Goal: Transaction & Acquisition: Purchase product/service

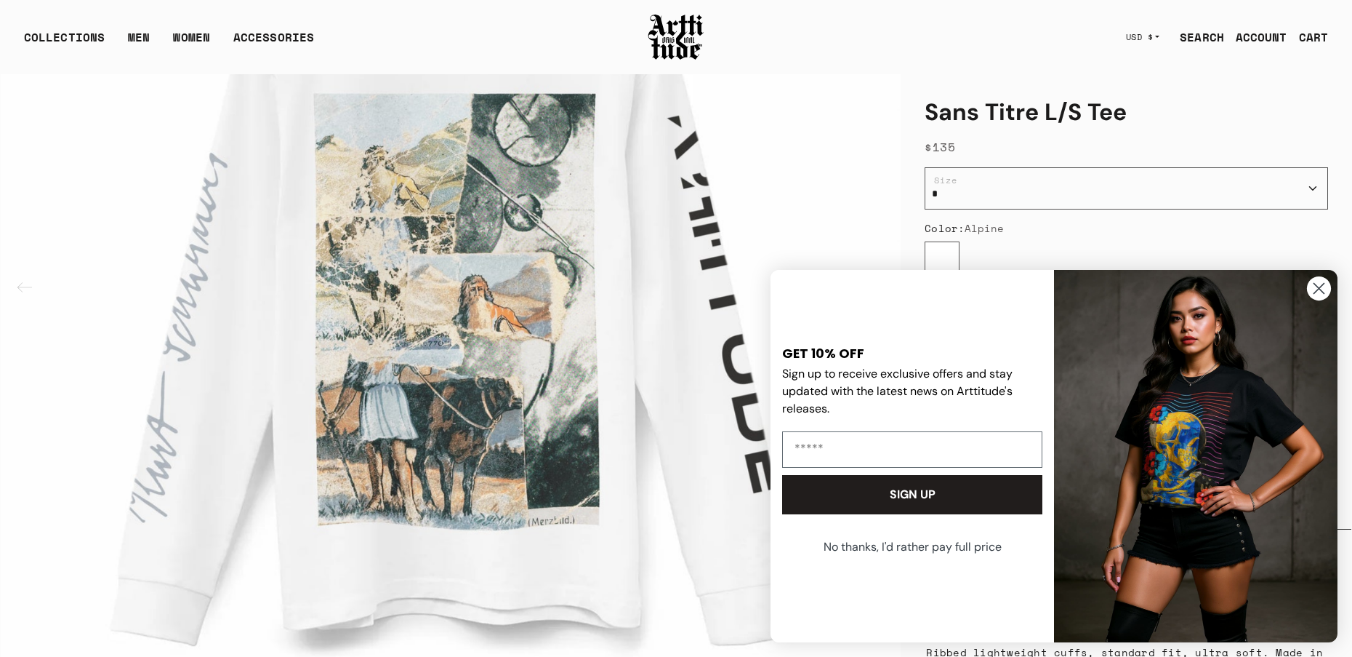
click at [1320, 290] on circle "Close dialog" at bounding box center [1319, 288] width 24 height 24
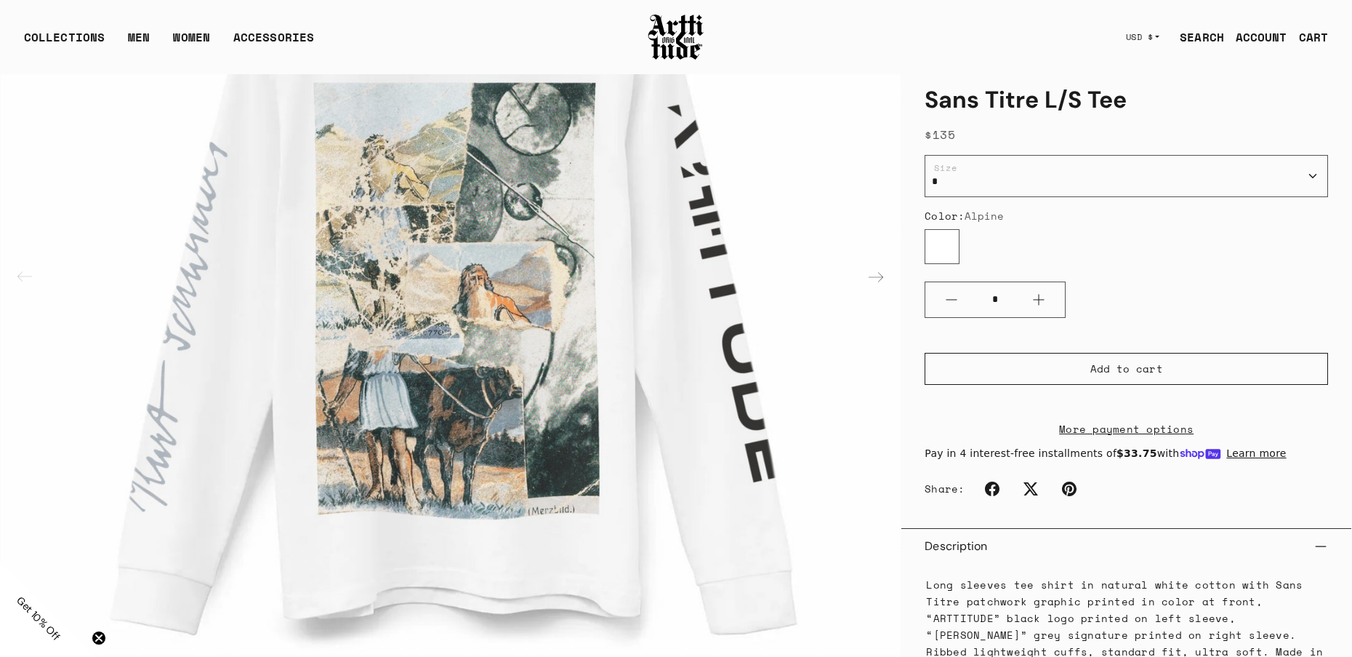
scroll to position [73, 0]
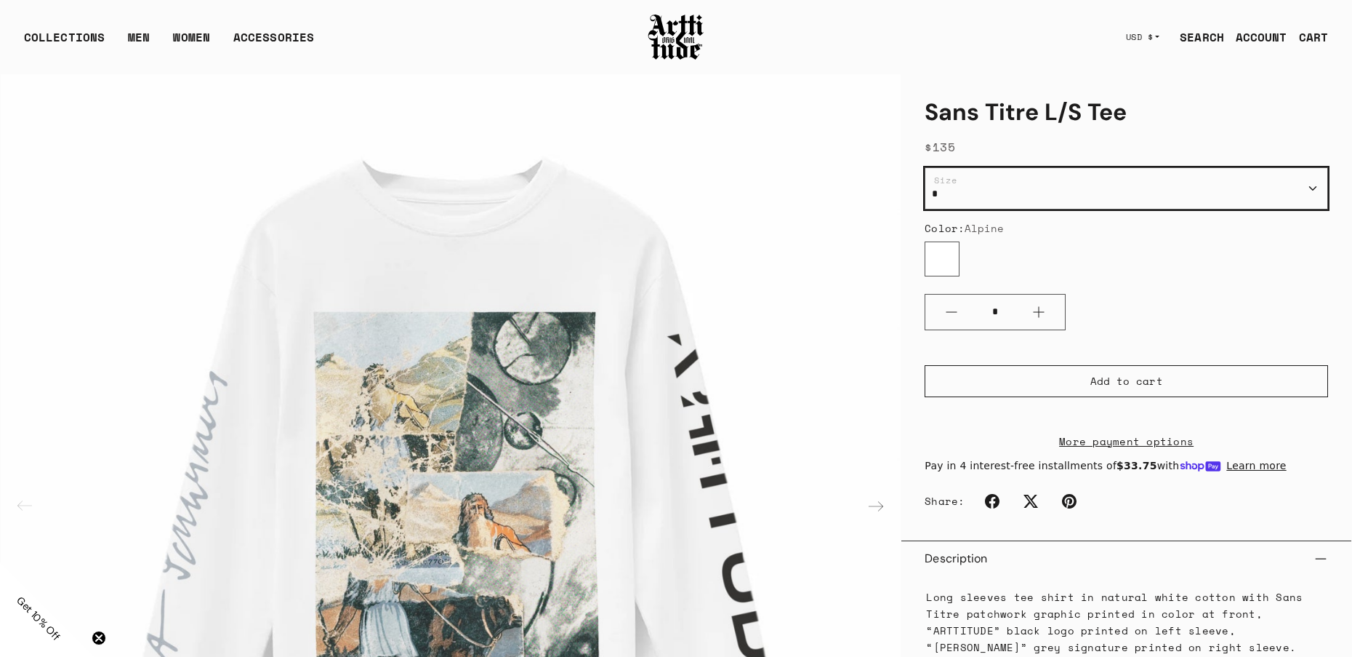
click at [1310, 180] on select "* * *" at bounding box center [1127, 188] width 404 height 42
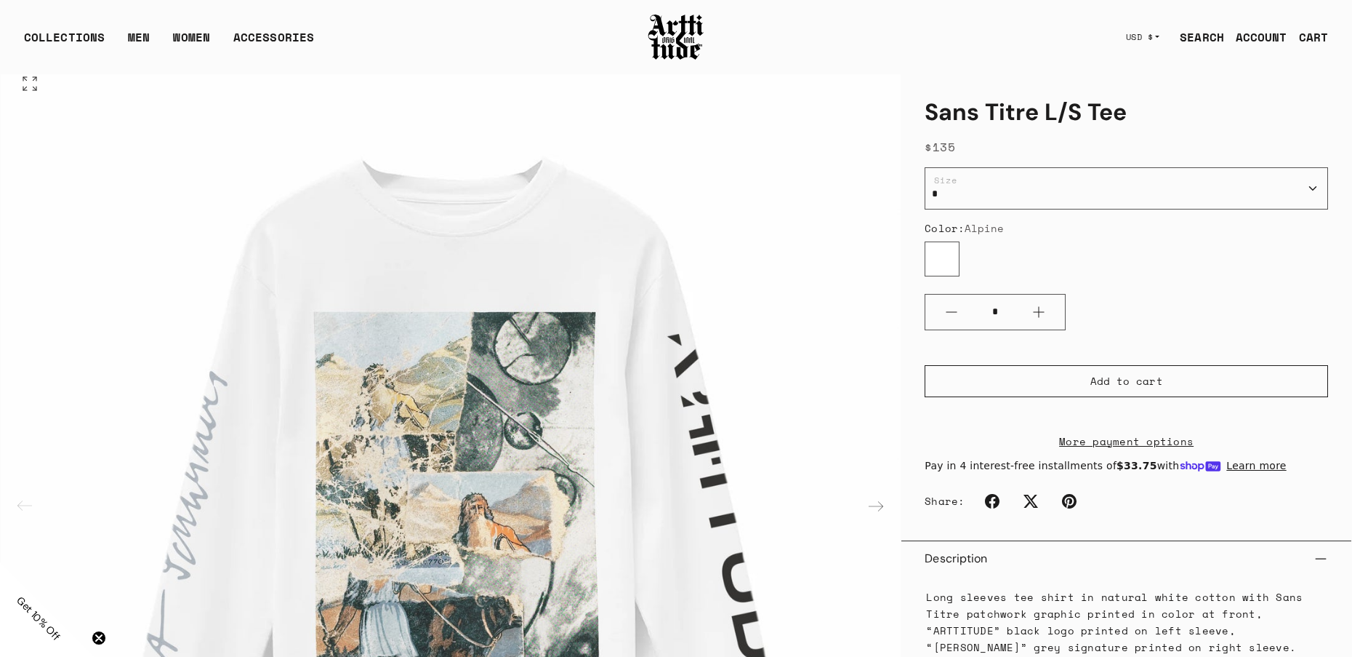
click at [773, 439] on img "1 / 2" at bounding box center [451, 505] width 900 height 900
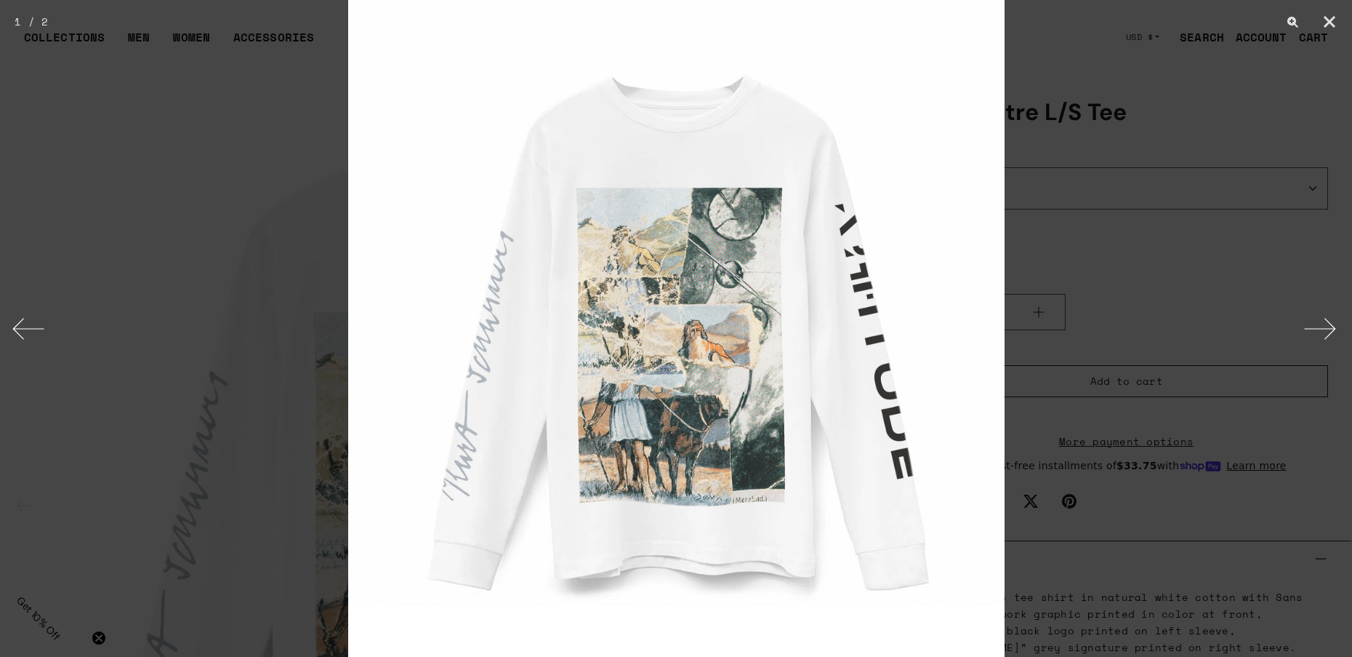
click at [1305, 335] on button "Next" at bounding box center [1325, 328] width 55 height 73
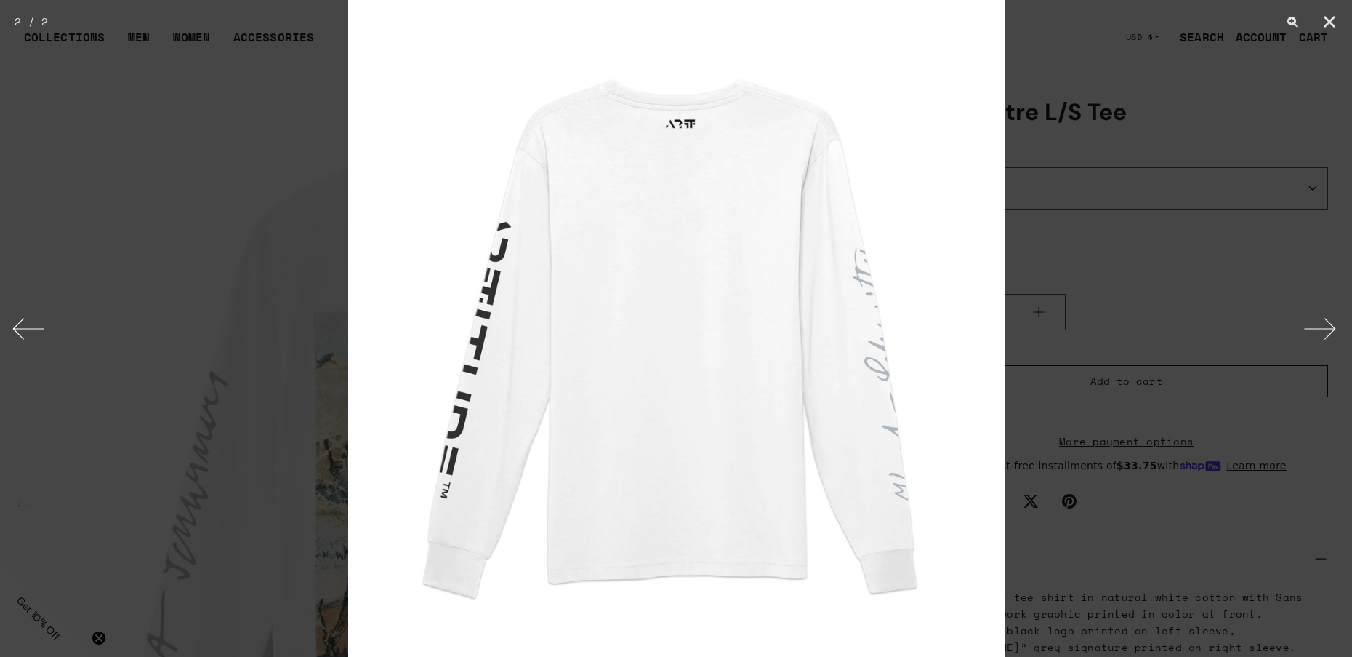
click at [1307, 336] on button "Next" at bounding box center [1325, 328] width 55 height 73
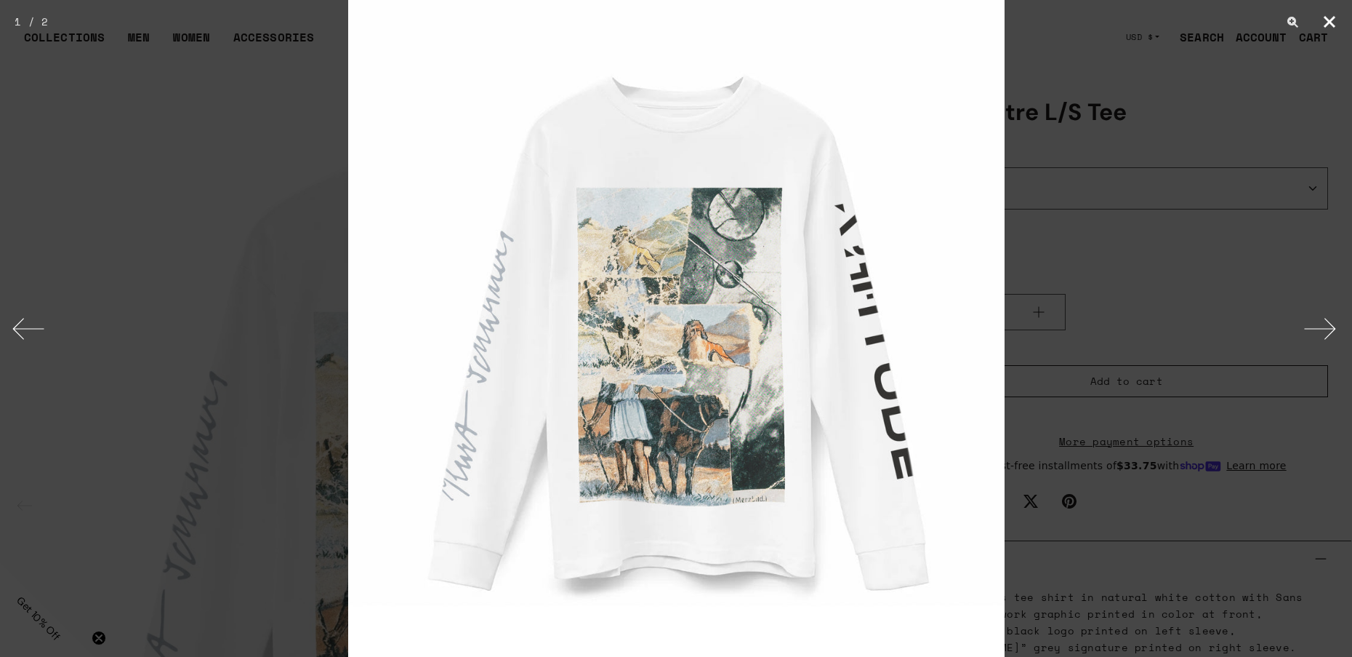
click at [1337, 20] on button "Close" at bounding box center [1330, 22] width 36 height 44
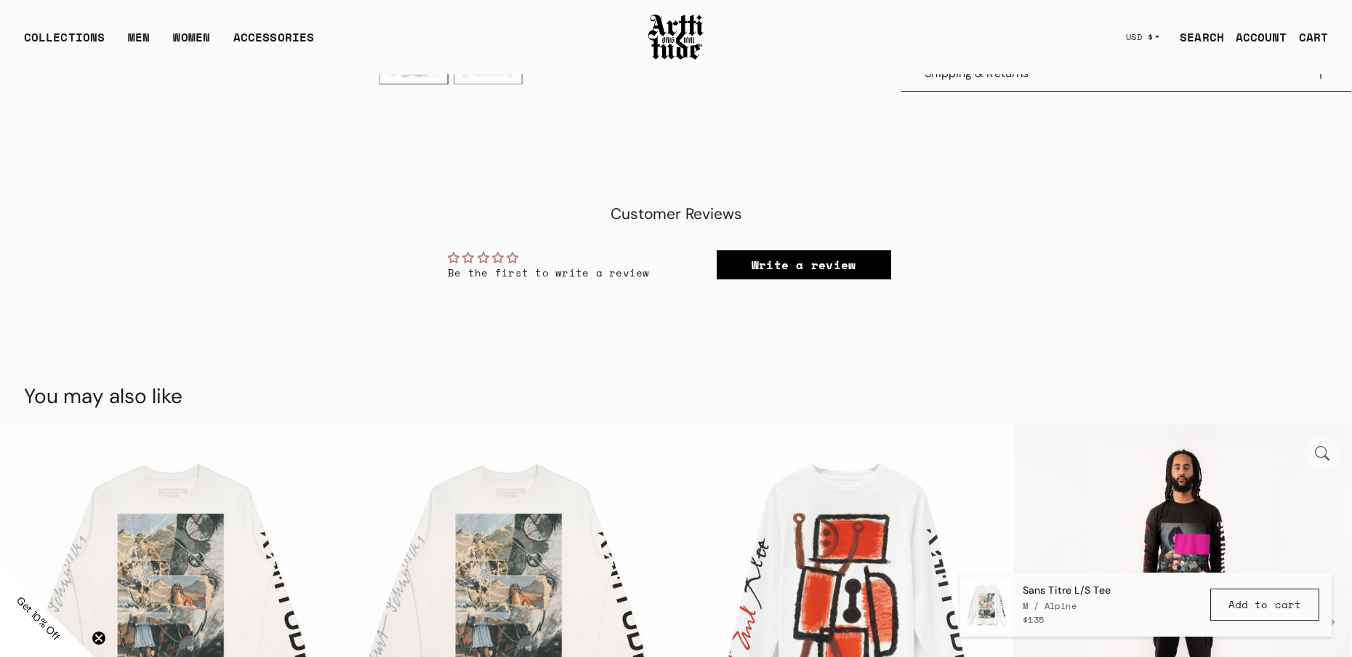
scroll to position [1382, 0]
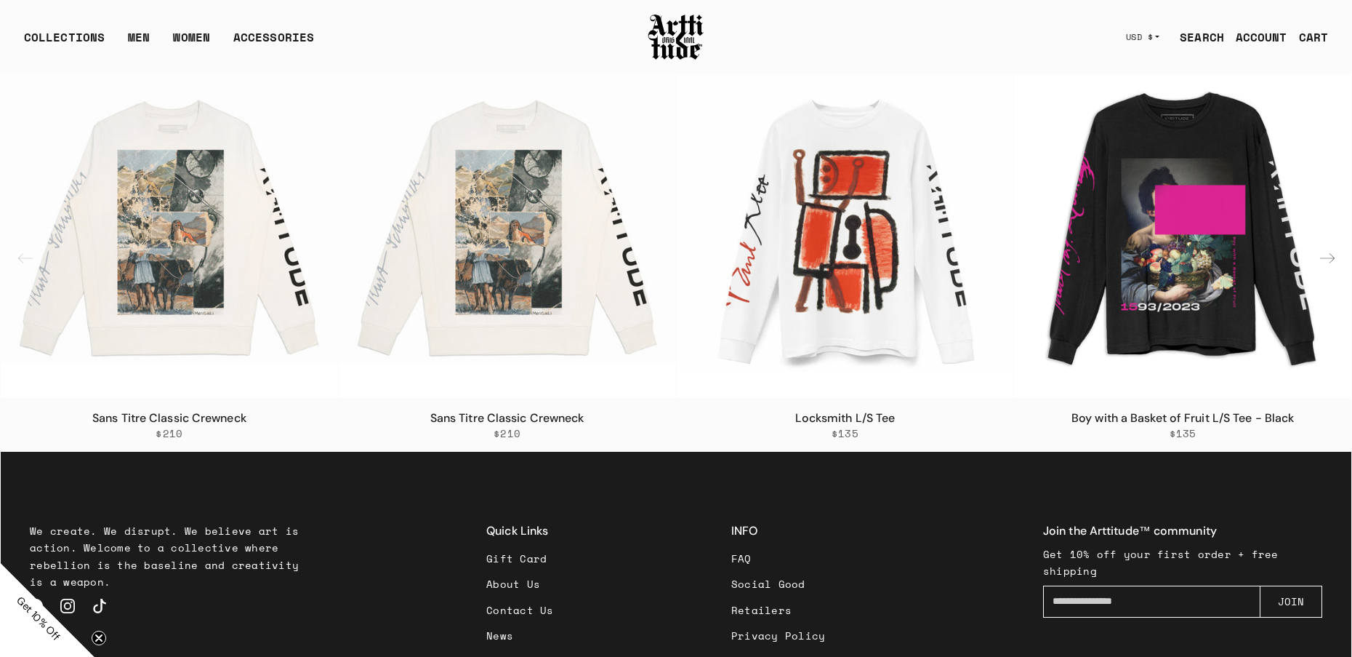
click at [1334, 257] on div "Next slide" at bounding box center [1327, 258] width 35 height 35
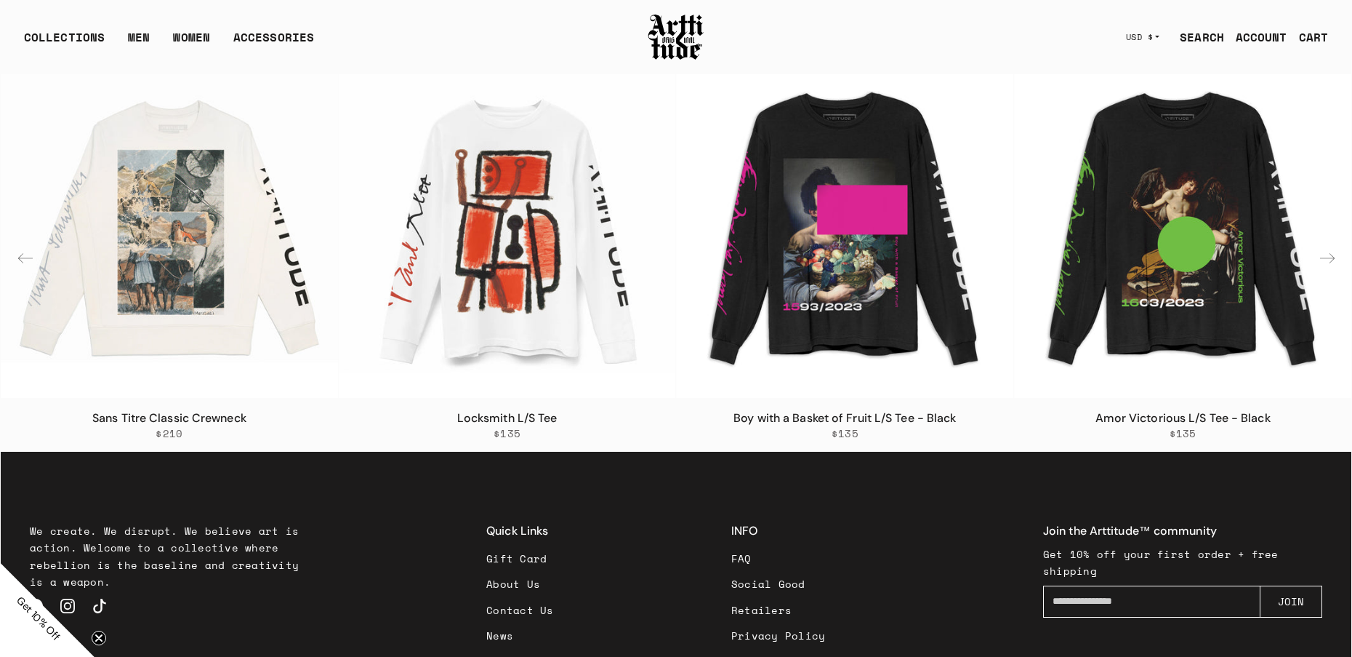
click at [1335, 258] on div "Next slide" at bounding box center [1327, 258] width 35 height 35
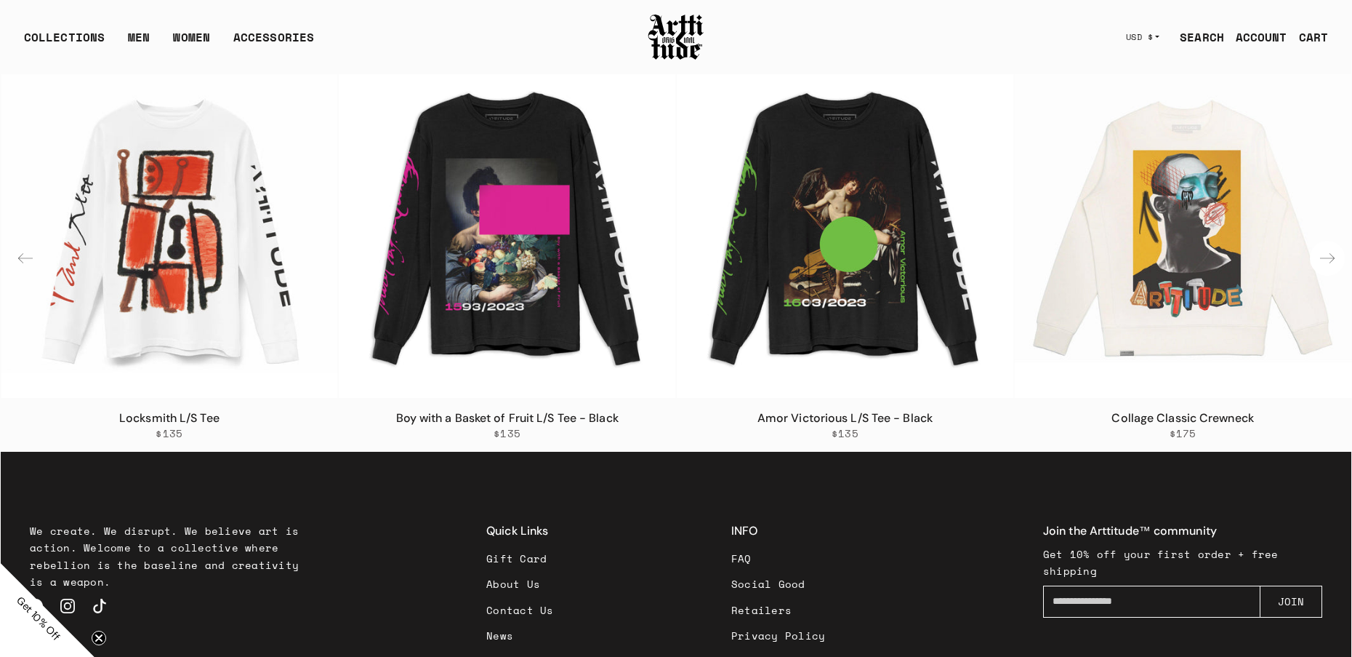
click at [1336, 260] on div "Next slide" at bounding box center [1327, 258] width 35 height 35
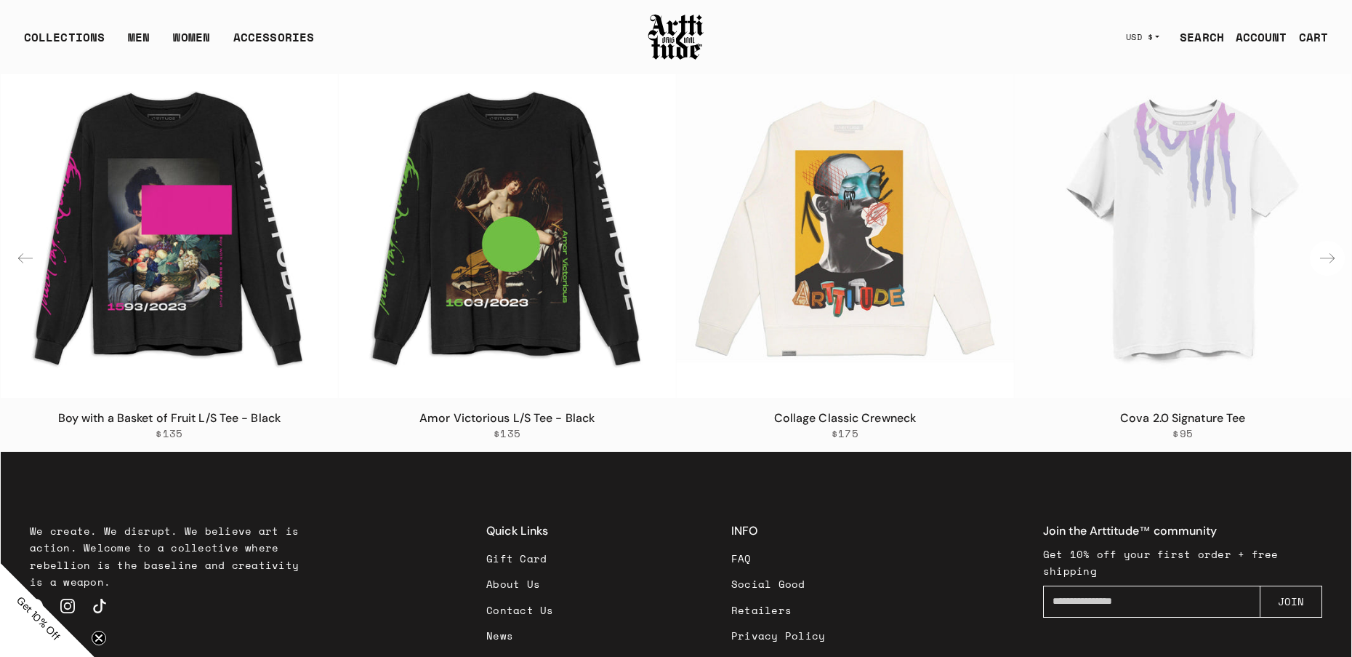
click at [1336, 260] on div "Next slide" at bounding box center [1327, 258] width 35 height 35
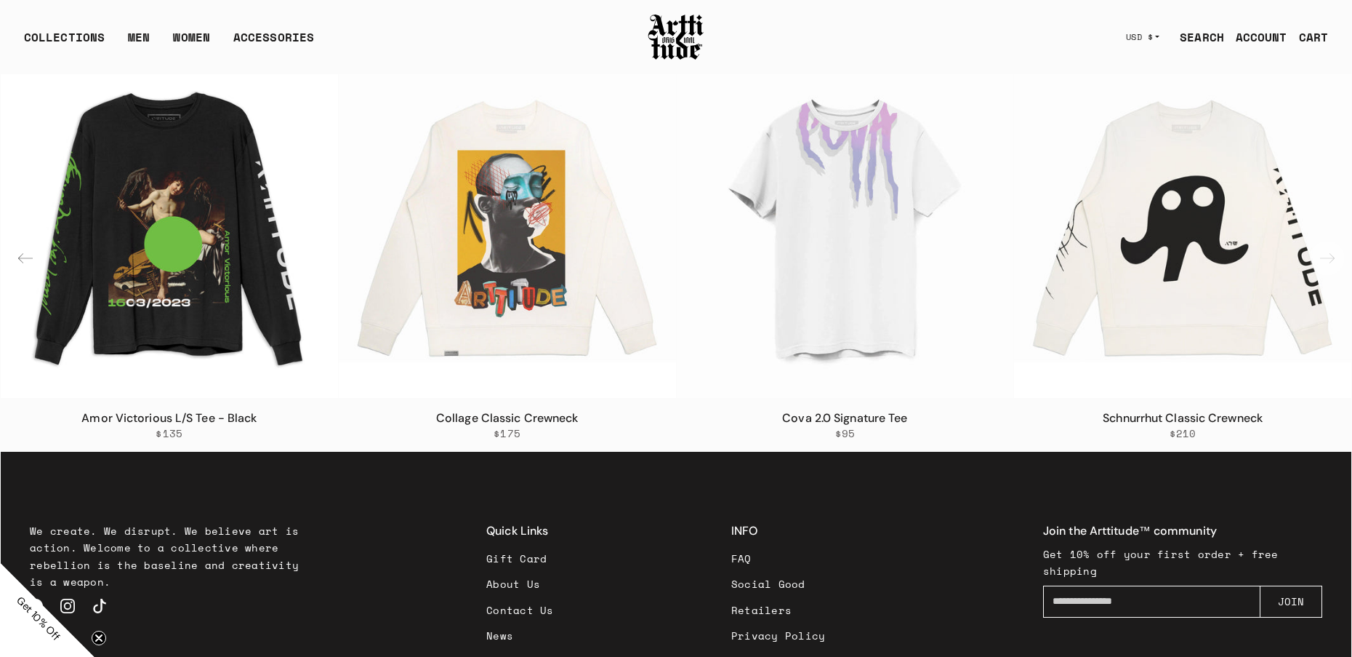
click at [1336, 260] on img "8 / 8" at bounding box center [1182, 228] width 337 height 337
